Goal: Find specific page/section: Find specific page/section

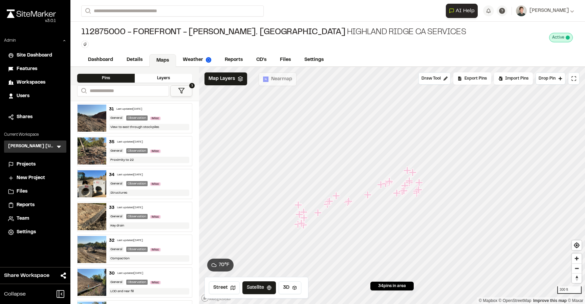
click at [58, 142] on div "[PERSON_NAME] [US_STATE] KH Menu" at bounding box center [35, 146] width 62 height 12
click at [57, 145] on icon at bounding box center [58, 146] width 7 height 7
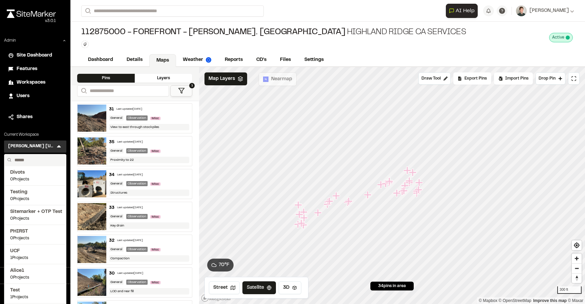
click at [37, 161] on input "text" at bounding box center [37, 160] width 51 height 12
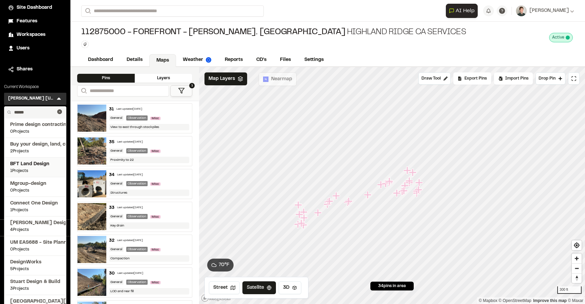
scroll to position [59, 0]
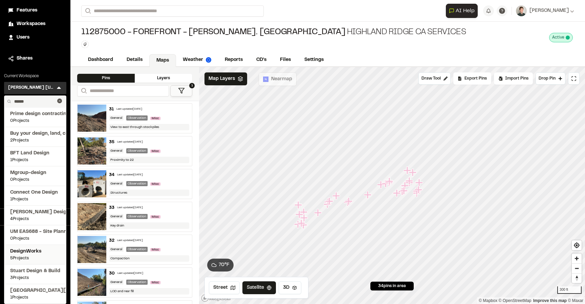
type input "******"
click at [27, 257] on span "5 Projects" at bounding box center [35, 258] width 50 height 6
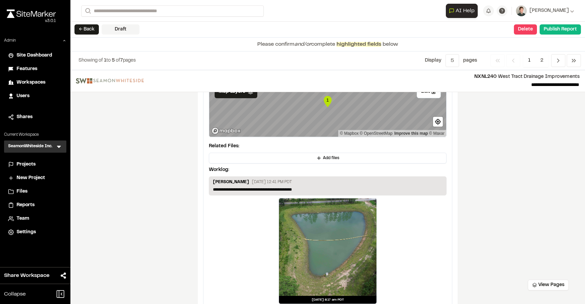
scroll to position [1143, 0]
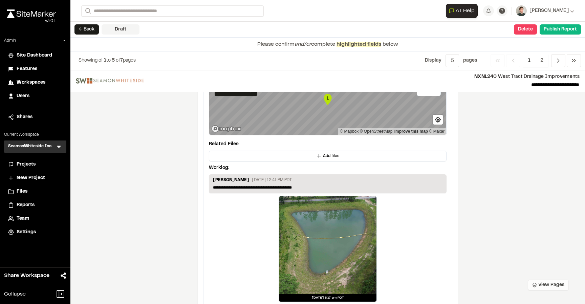
click at [549, 283] on button "View Pages" at bounding box center [548, 285] width 41 height 11
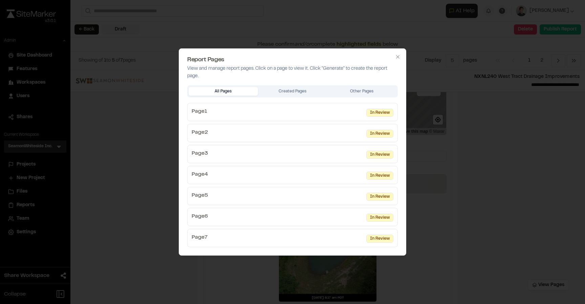
scroll to position [1121, 0]
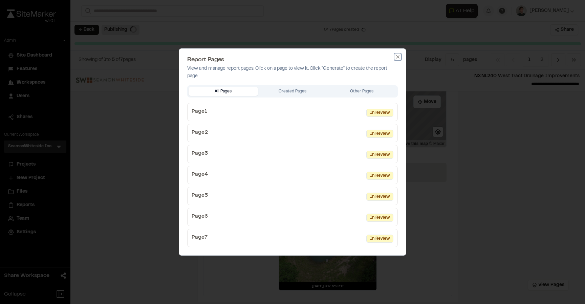
click at [397, 54] on icon "button" at bounding box center [397, 56] width 5 height 5
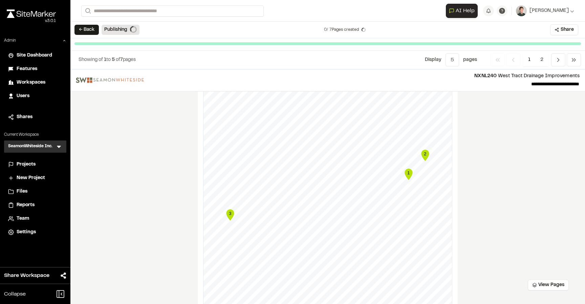
scroll to position [794, 0]
click at [409, 176] on text "1" at bounding box center [408, 178] width 2 height 5
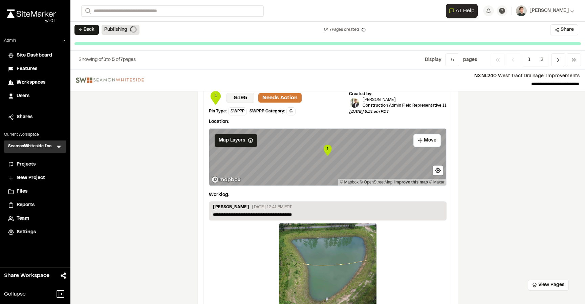
scroll to position [1121, 0]
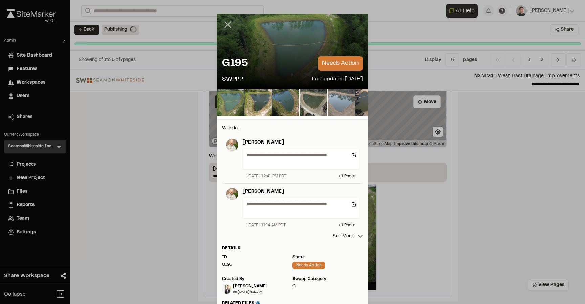
click at [229, 26] on line at bounding box center [228, 25] width 6 height 6
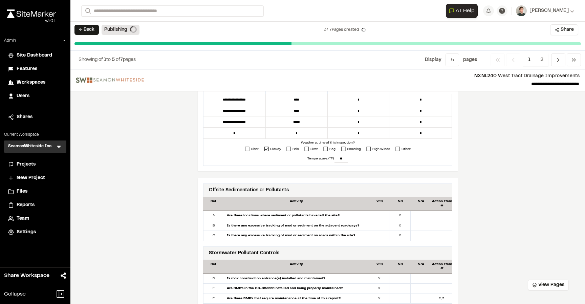
scroll to position [0, 0]
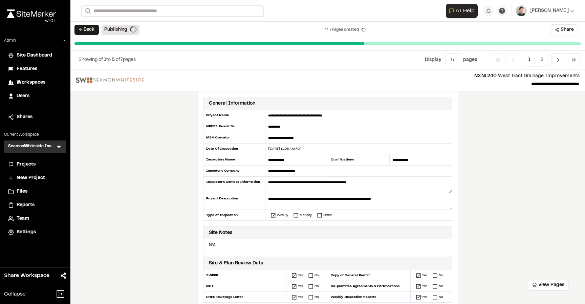
click at [393, 26] on div "← Back Publishing 4 / 7 Pages created Share View Pages" at bounding box center [327, 30] width 514 height 17
click at [552, 283] on button "View Pages" at bounding box center [548, 285] width 41 height 11
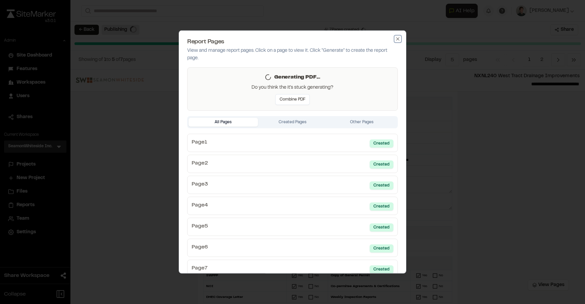
click at [399, 38] on icon "button" at bounding box center [397, 38] width 3 height 3
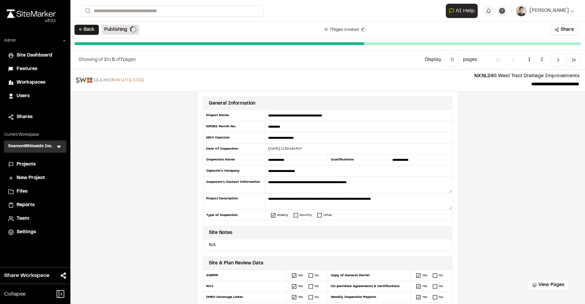
click at [363, 81] on p "**********" at bounding box center [364, 84] width 430 height 8
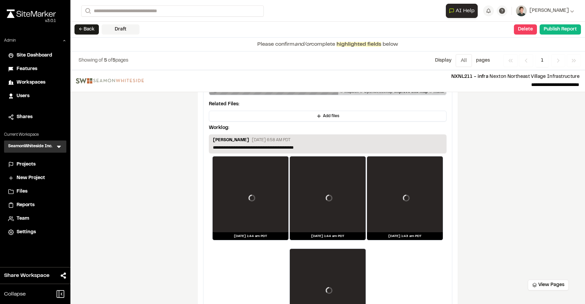
scroll to position [1220, 0]
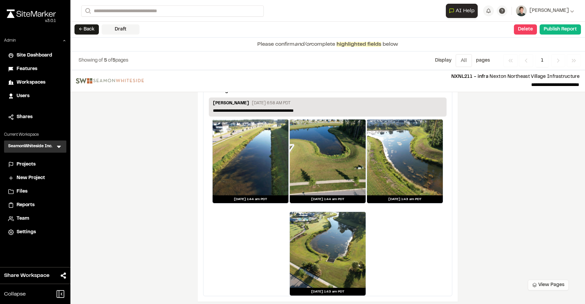
click at [552, 286] on button "View Pages" at bounding box center [548, 285] width 41 height 11
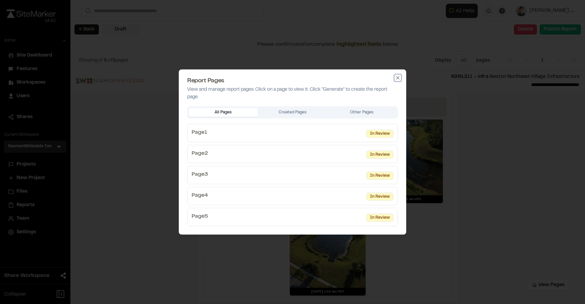
click at [396, 76] on icon "button" at bounding box center [397, 77] width 3 height 3
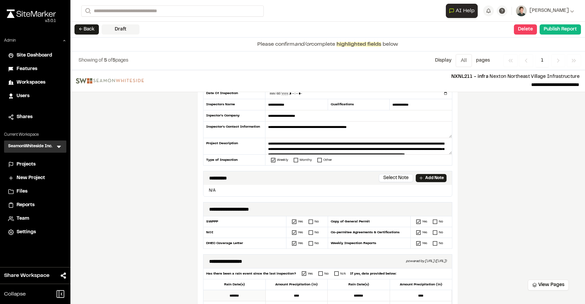
scroll to position [0, 0]
